Goal: Information Seeking & Learning: Learn about a topic

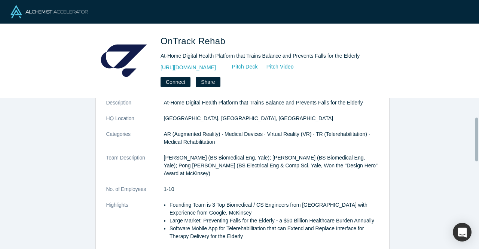
scroll to position [34, 0]
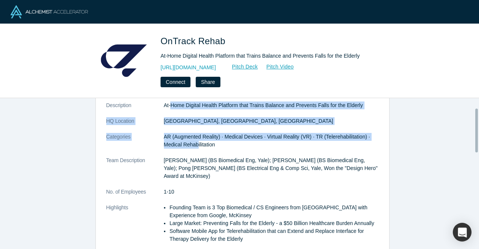
drag, startPoint x: 194, startPoint y: 146, endPoint x: 168, endPoint y: 101, distance: 51.8
click at [168, 101] on div "overview Description At-Home Digital Health Platform that Trains Balance and Pr…" at bounding box center [243, 169] width 294 height 176
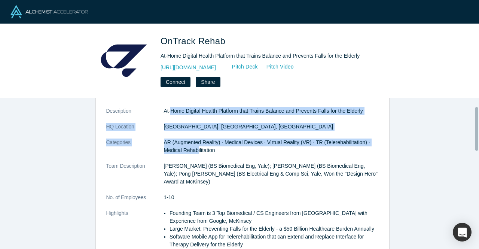
click at [168, 116] on dl "Description At-Home Digital Health Platform that Trains Balance and Prevents Fa…" at bounding box center [242, 181] width 273 height 149
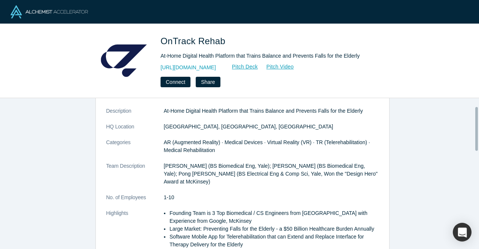
scroll to position [0, 0]
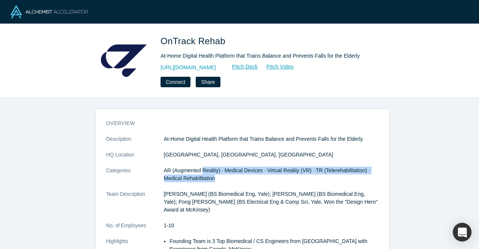
drag, startPoint x: 200, startPoint y: 164, endPoint x: 232, endPoint y: 182, distance: 36.9
click at [232, 182] on dl "Description At-Home Digital Health Platform that Trains Balance and Prevents Fa…" at bounding box center [242, 209] width 273 height 149
click at [232, 182] on dd "AR (Augmented Reality) · Medical Devices · Virtual Reality (VR) · TR (Telerehab…" at bounding box center [271, 175] width 215 height 16
